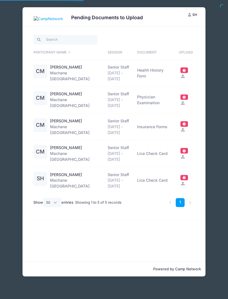
select select "50"
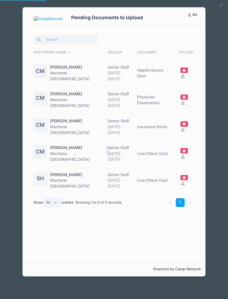
select select "50"
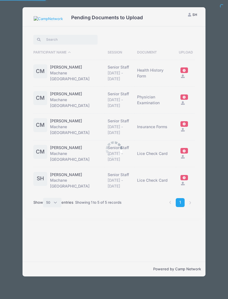
select select "50"
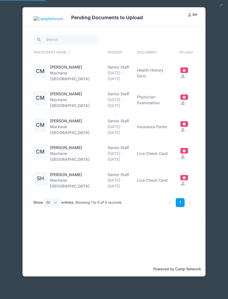
select select "50"
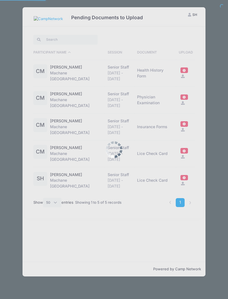
select select "50"
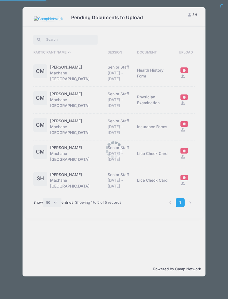
select select "50"
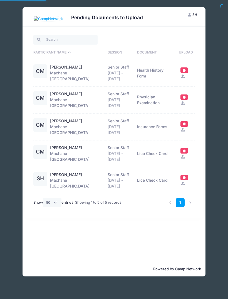
select select "50"
click at [60, 67] on link "[PERSON_NAME]" at bounding box center [66, 67] width 32 height 6
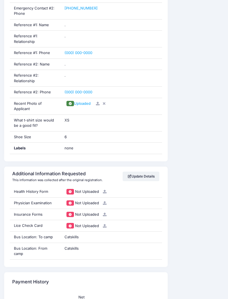
scroll to position [535, 0]
click at [69, 190] on span at bounding box center [70, 191] width 4 height 3
click at [89, 189] on span "Not Uploaded" at bounding box center [87, 191] width 24 height 4
click at [38, 186] on div "Health History Form" at bounding box center [35, 191] width 51 height 11
click at [41, 209] on div "Insurance Forms" at bounding box center [35, 214] width 51 height 11
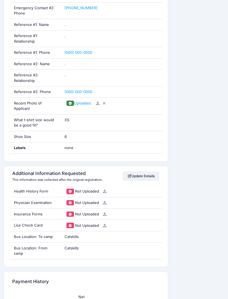
click at [45, 209] on div "Insurance Forms" at bounding box center [35, 214] width 51 height 11
click at [70, 212] on span at bounding box center [70, 213] width 4 height 3
click at [106, 212] on icon at bounding box center [105, 214] width 4 height 4
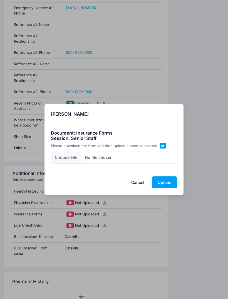
click at [162, 147] on span at bounding box center [162, 145] width 3 height 3
